Goal: Navigation & Orientation: Go to known website

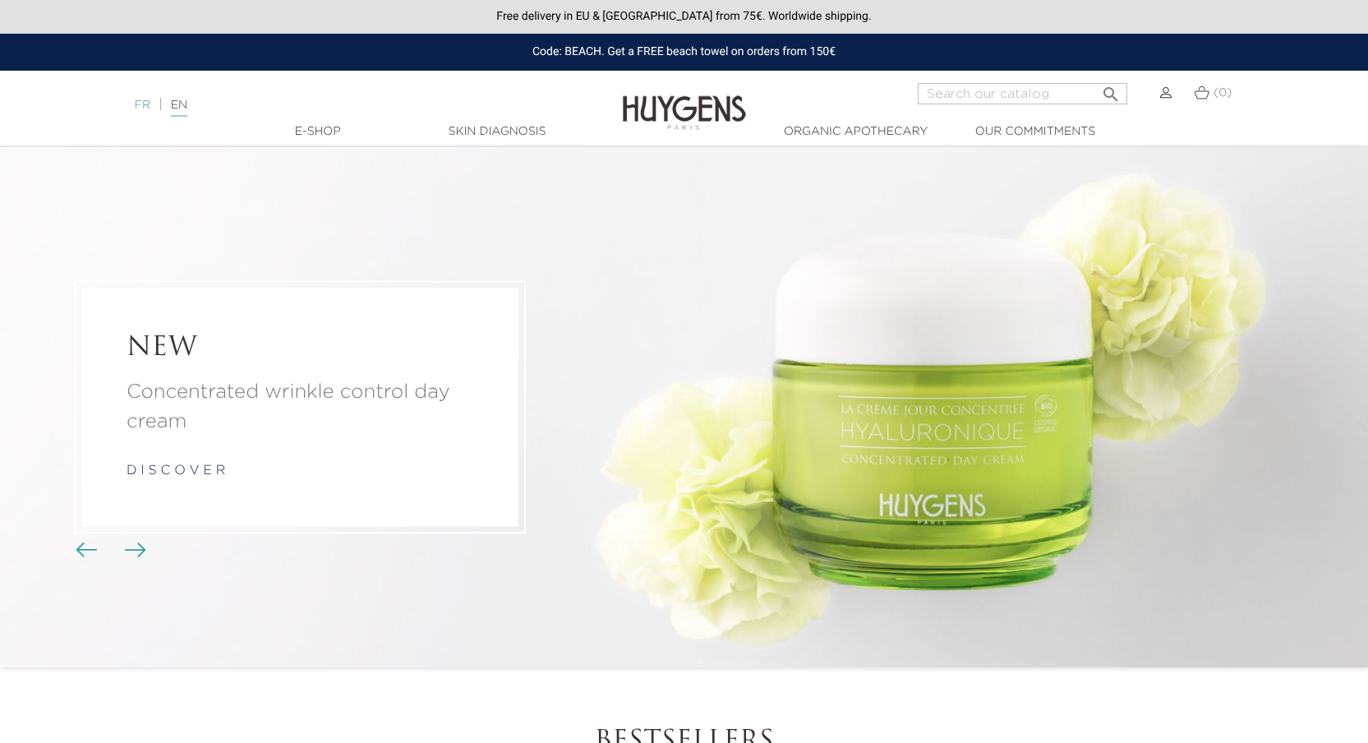
click at [145, 109] on body "Free delivery in EU & [GEOGRAPHIC_DATA] from 75€. Worldwide shipping. Code: BEA…" at bounding box center [684, 371] width 1368 height 743
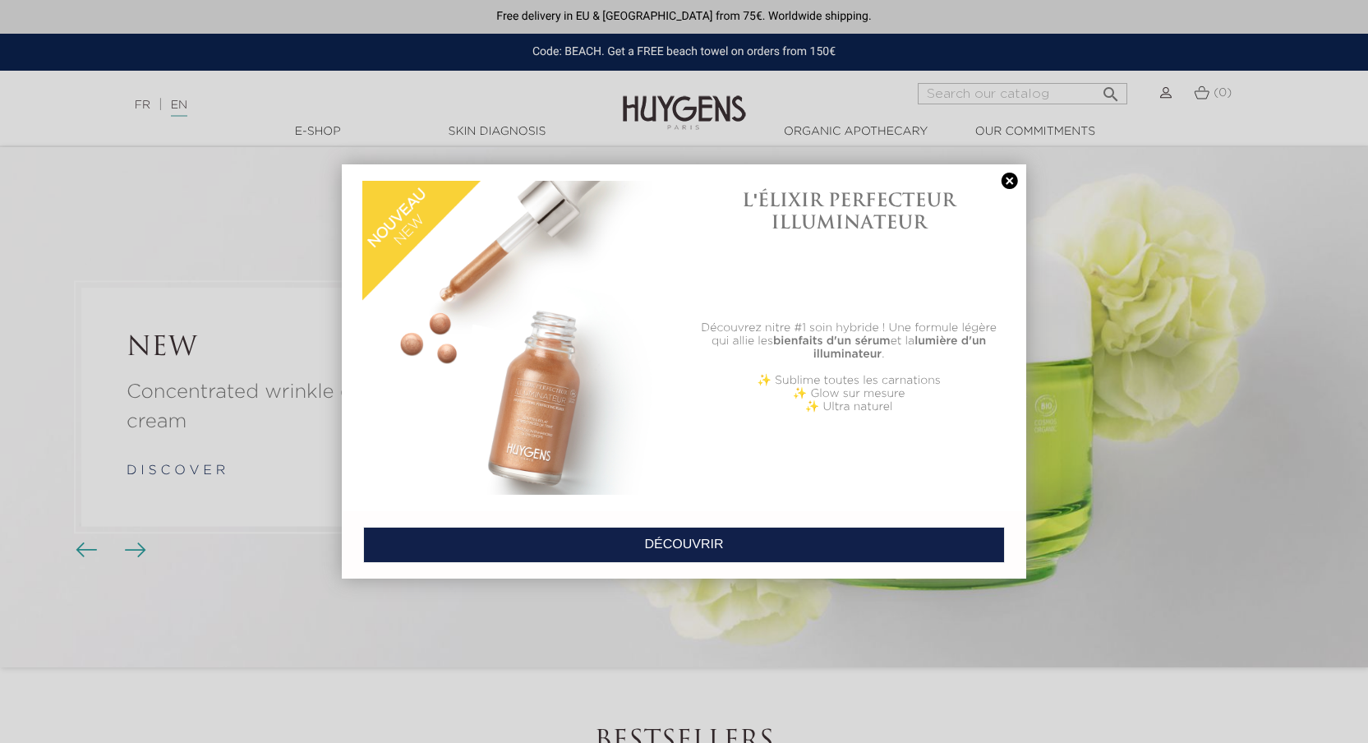
click at [131, 177] on div at bounding box center [684, 371] width 1368 height 743
click at [1010, 179] on link at bounding box center [1009, 181] width 23 height 17
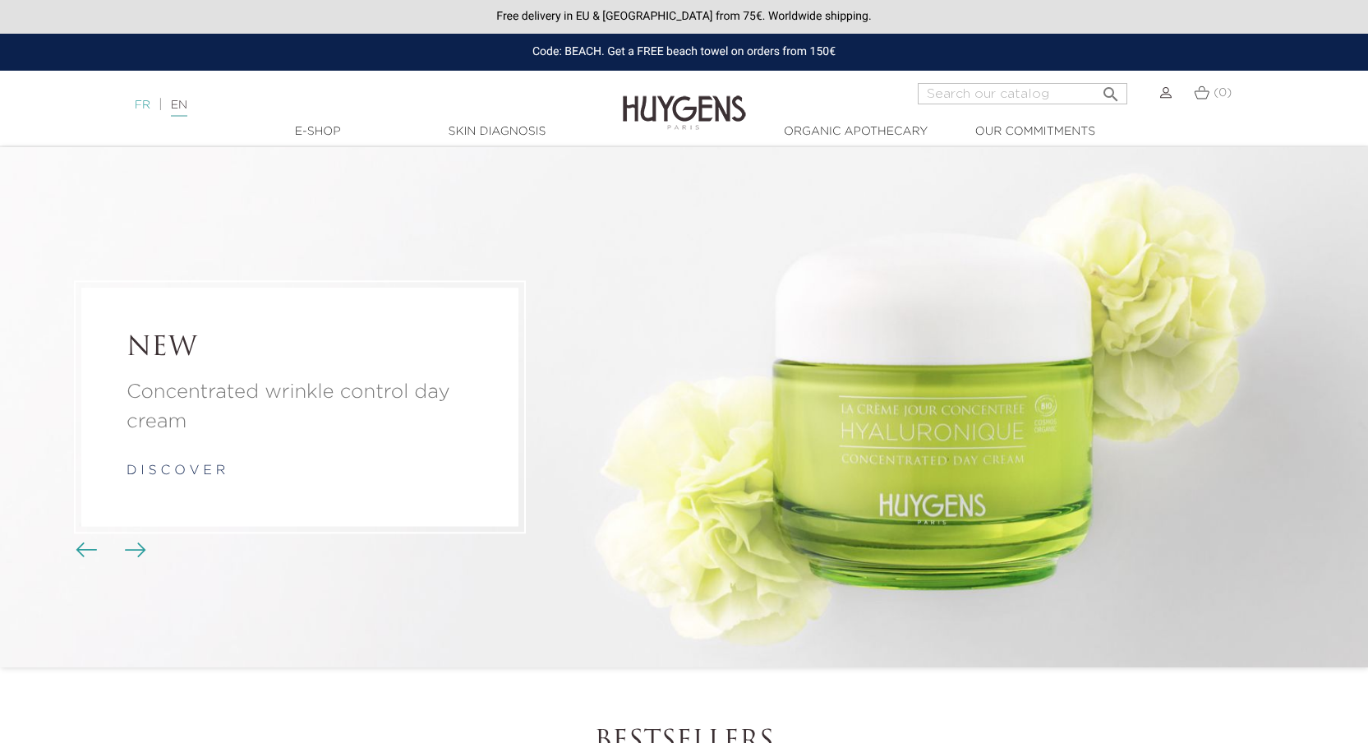
click at [143, 105] on link "FR" at bounding box center [143, 105] width 16 height 12
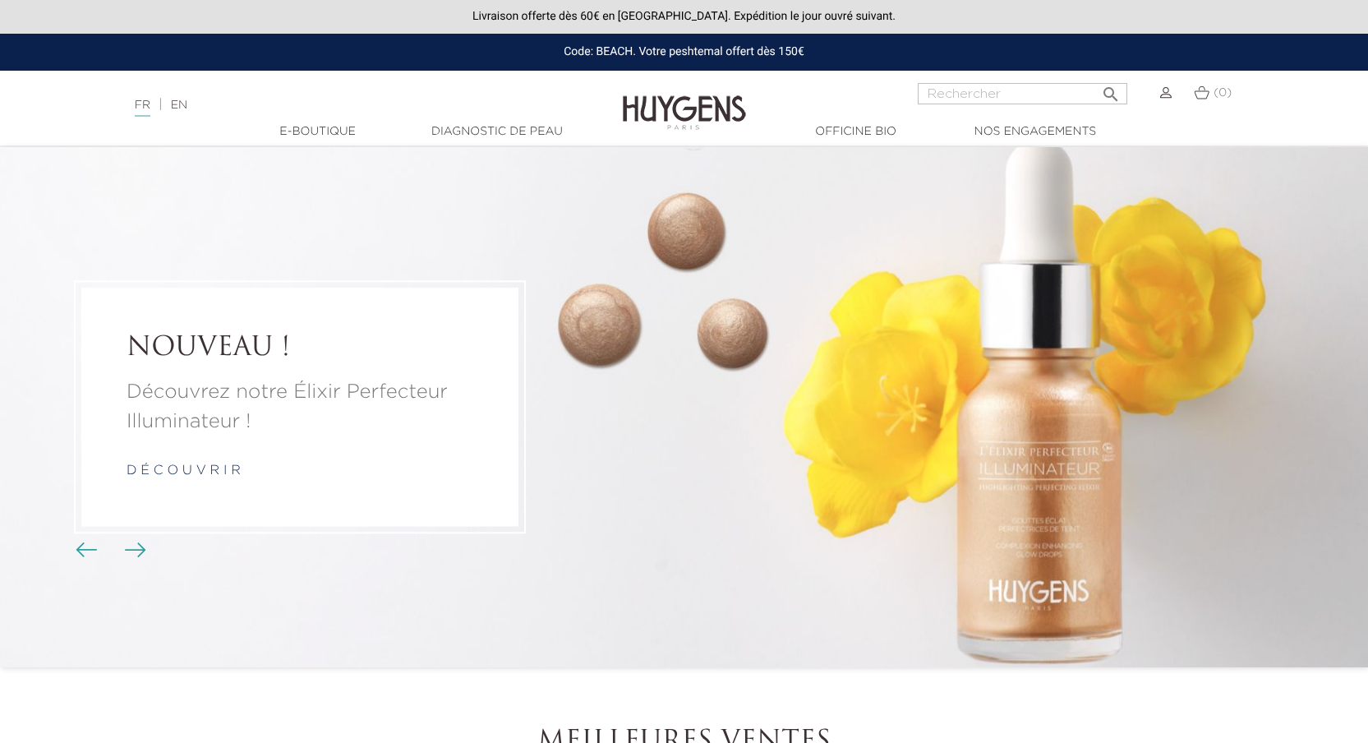
click at [200, 102] on div "FR | EN Français English" at bounding box center [342, 105] width 431 height 20
click at [184, 107] on link "EN" at bounding box center [179, 105] width 16 height 12
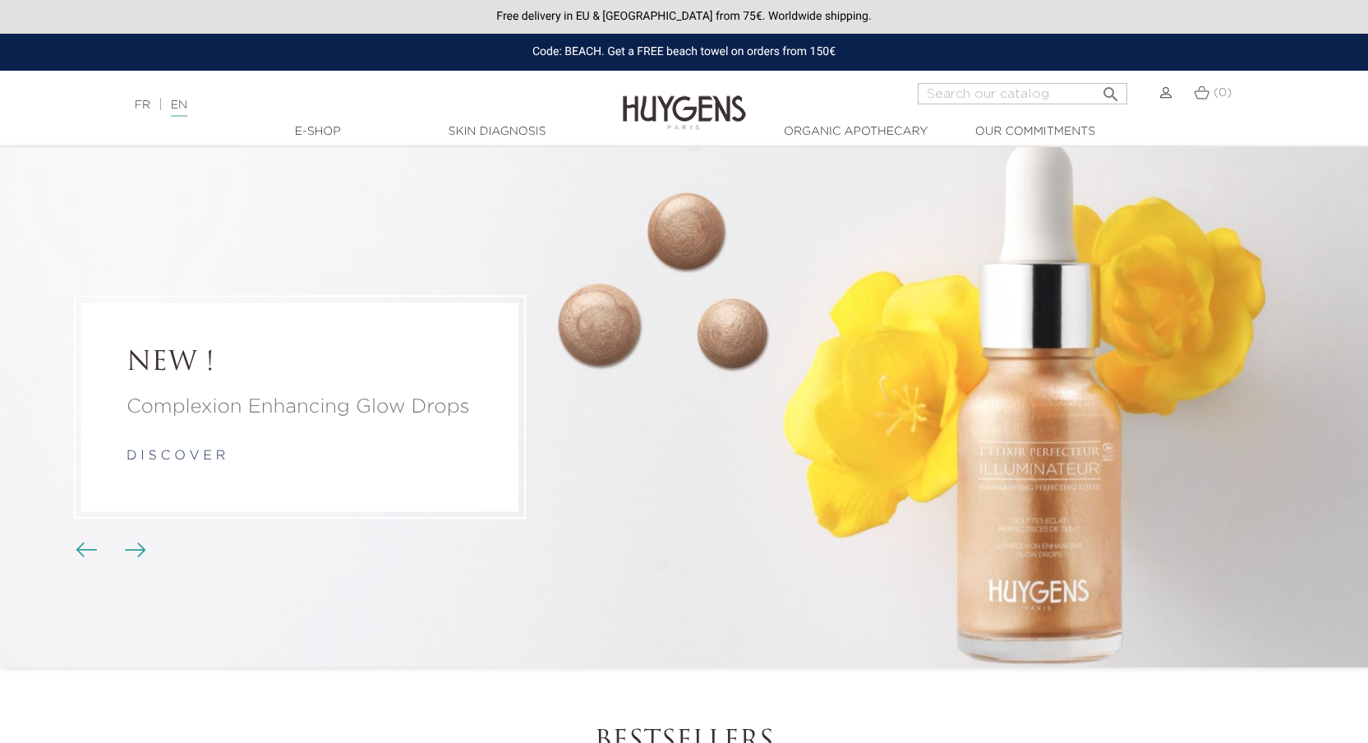
click at [184, 107] on link "EN" at bounding box center [179, 107] width 16 height 17
click at [148, 105] on link "FR" at bounding box center [143, 105] width 16 height 12
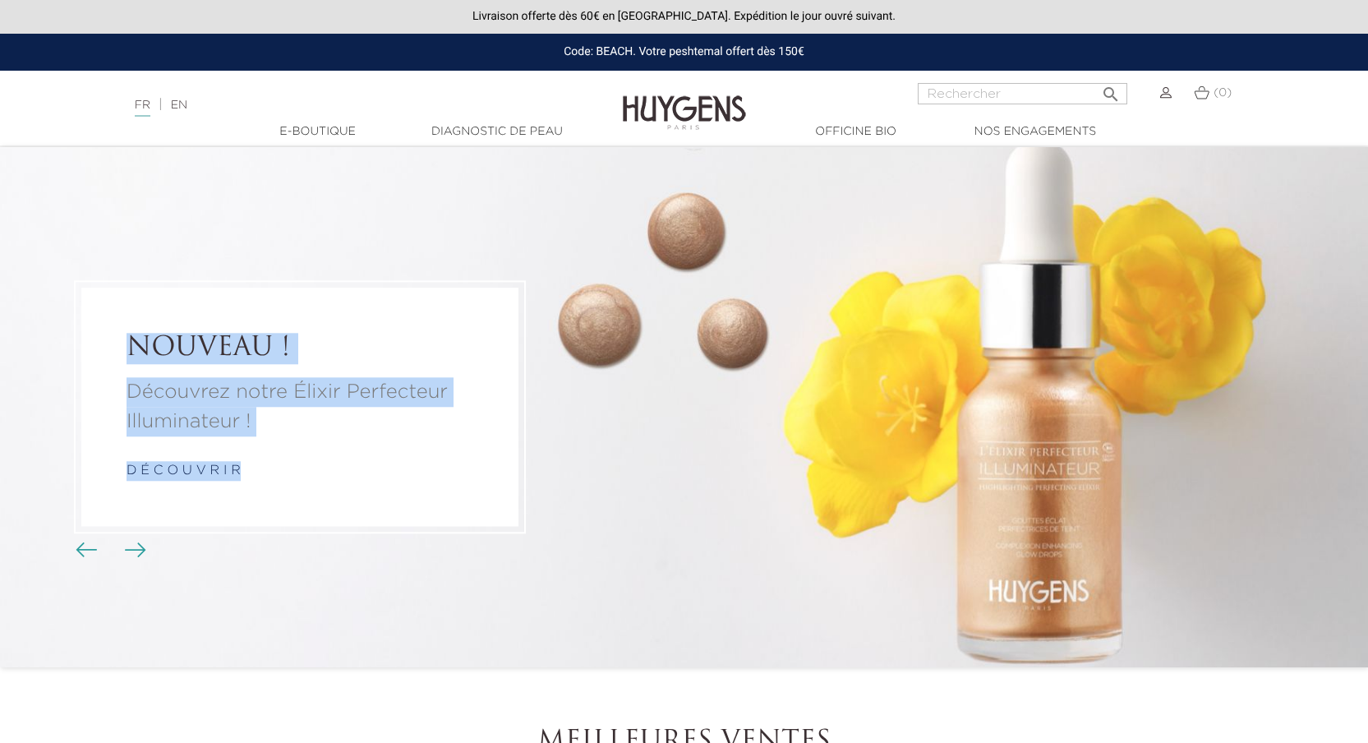
drag, startPoint x: 159, startPoint y: 338, endPoint x: 292, endPoint y: 501, distance: 210.1
click at [292, 501] on div "NOUVEAU ! Découvrez notre Élixir Perfecteur Illuminateur ! d é c o u v r i r" at bounding box center [299, 406] width 437 height 237
